Goal: Transaction & Acquisition: Purchase product/service

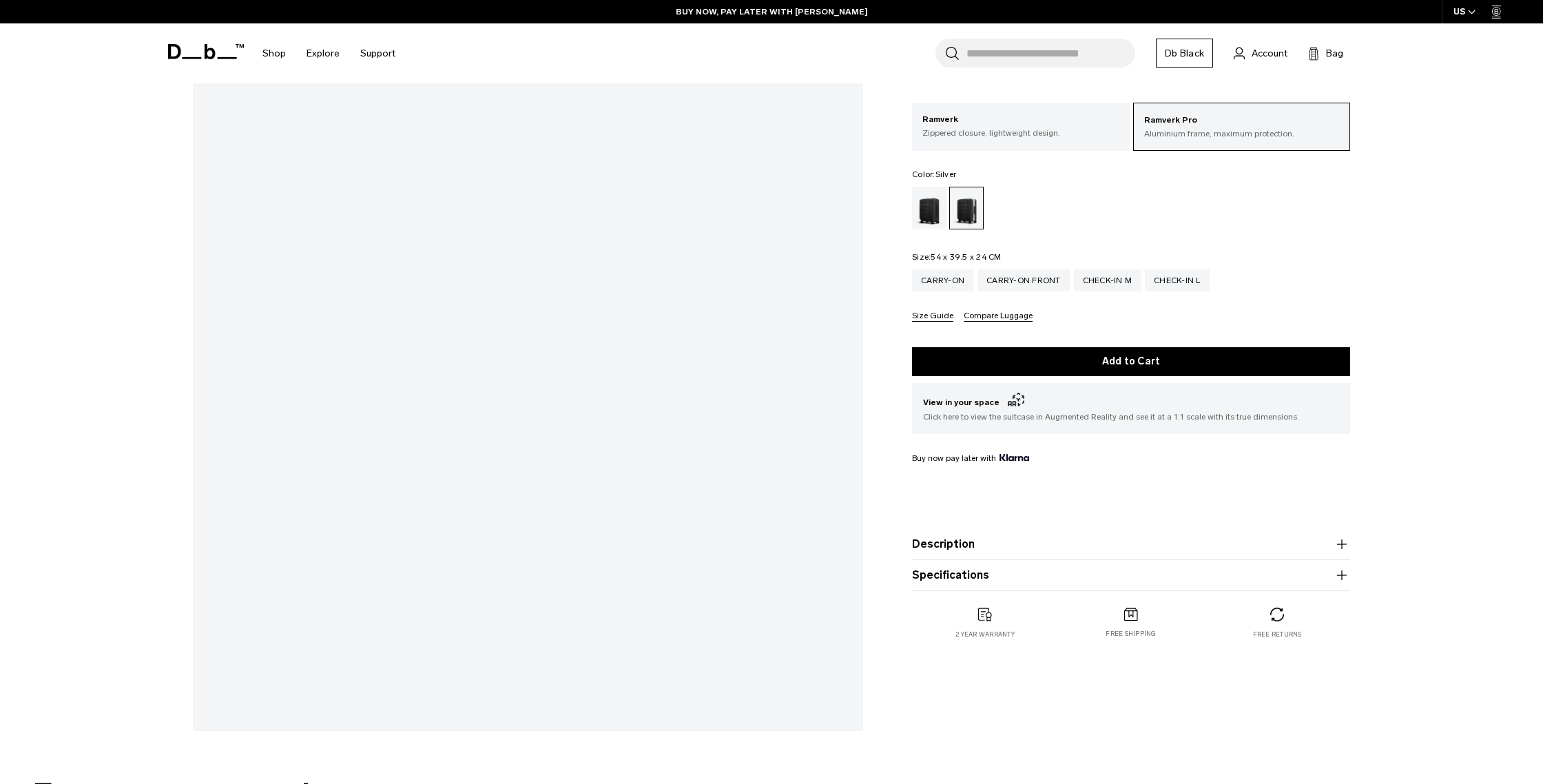
scroll to position [257, 0]
click at [922, 211] on div "Black Out" at bounding box center [929, 207] width 35 height 43
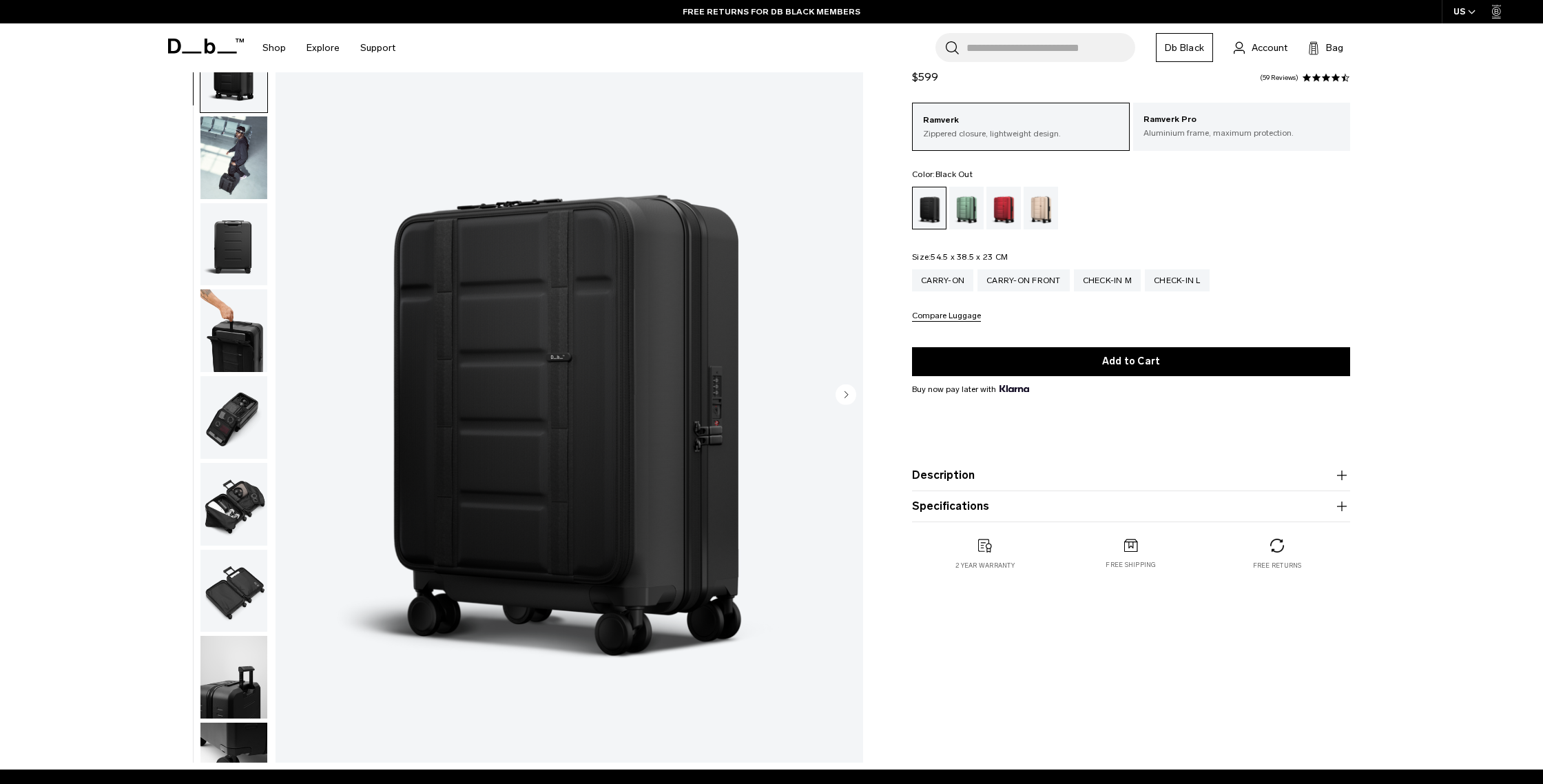
scroll to position [62, 0]
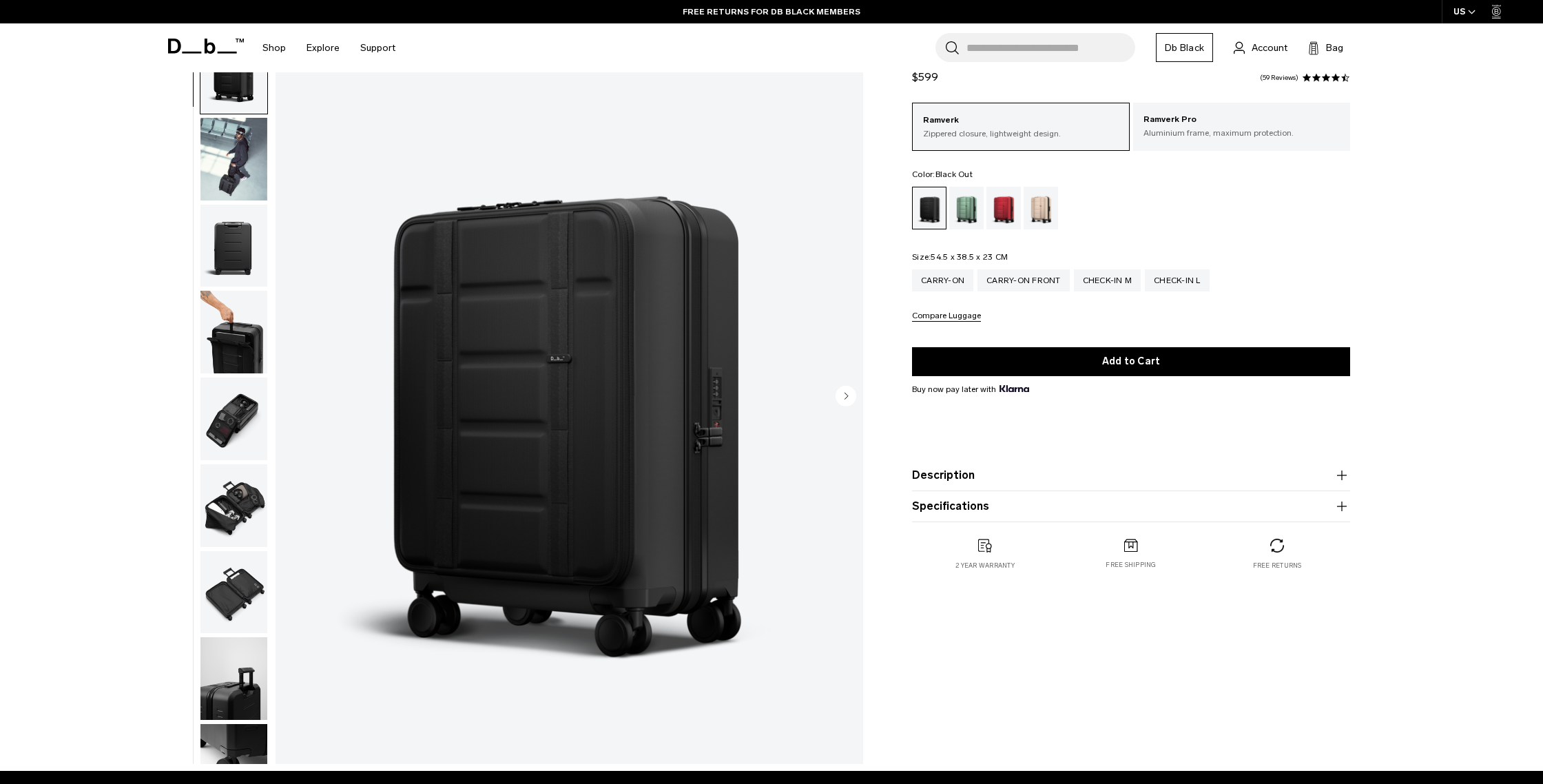
click at [249, 358] on img "button" at bounding box center [234, 332] width 67 height 83
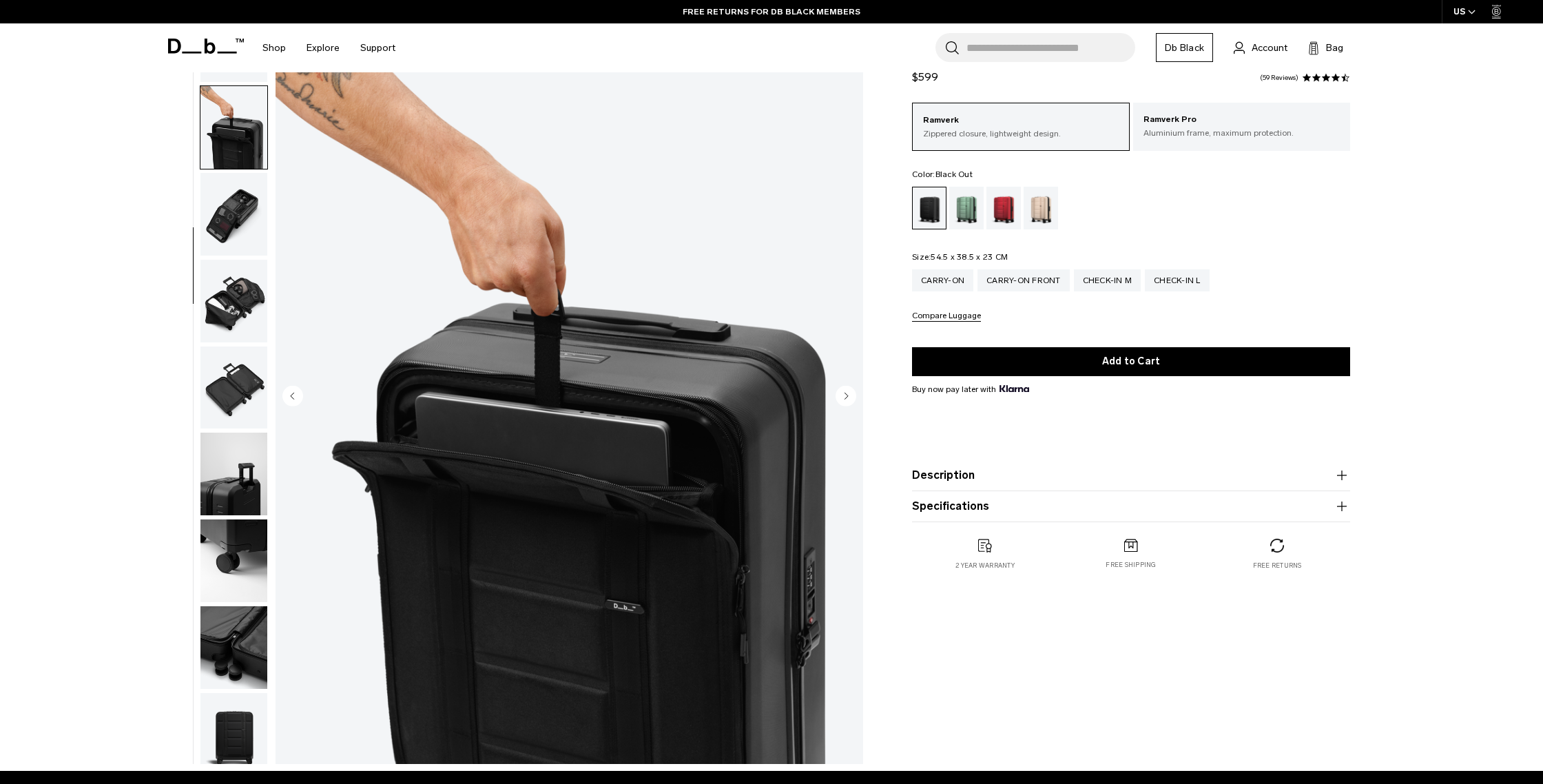
scroll to position [216, 0]
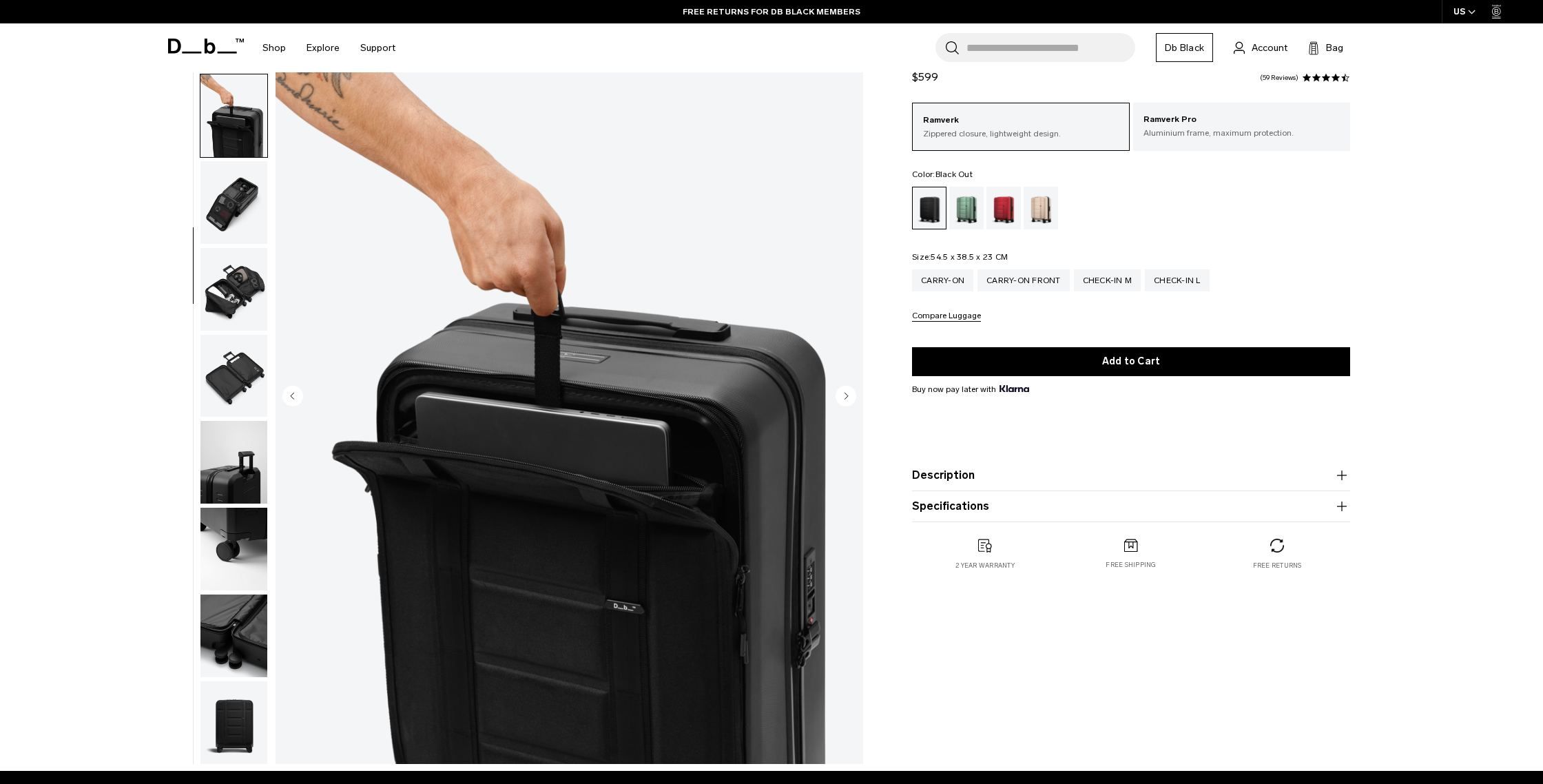
click at [218, 380] on img "button" at bounding box center [234, 376] width 67 height 83
